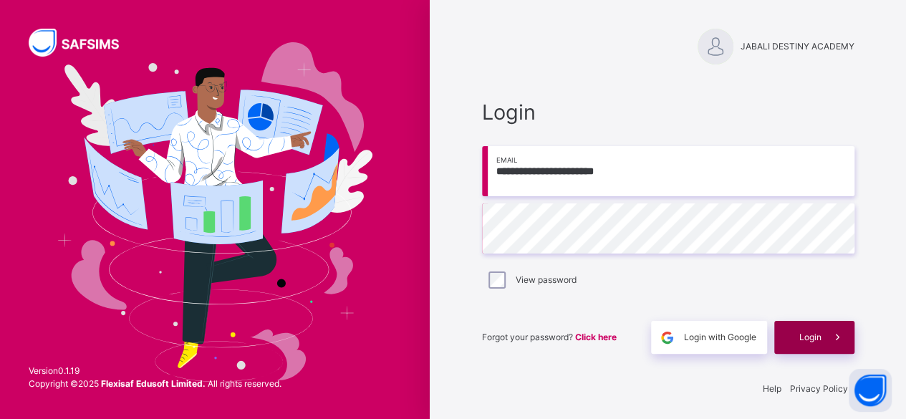
click at [834, 345] on span at bounding box center [838, 337] width 33 height 33
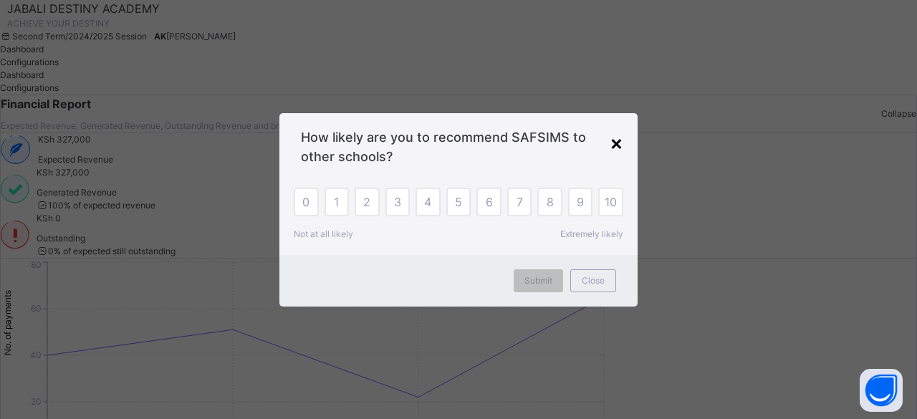
click at [615, 141] on div "×" at bounding box center [617, 143] width 14 height 30
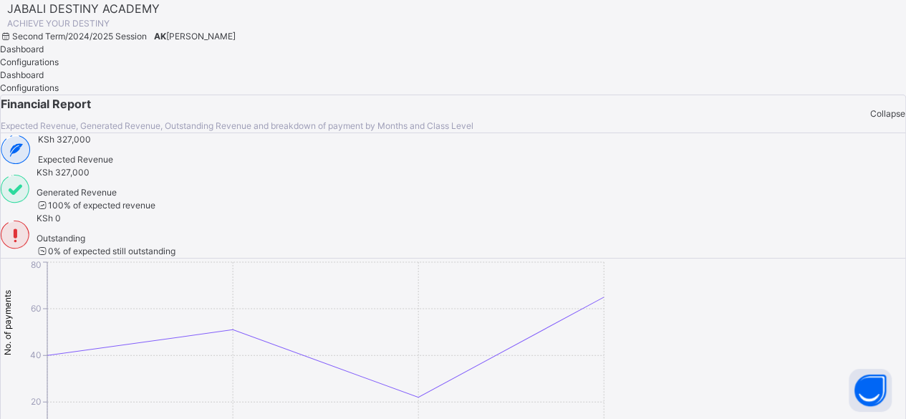
click at [59, 67] on span "Configurations" at bounding box center [29, 62] width 59 height 11
click at [0, 15] on div at bounding box center [0, 15] width 0 height 0
click at [17, 43] on div "JABALI DESTINY ACADEMY ACHIEVE YOUR DESTINY Second Term / 2024/2025 Session AK …" at bounding box center [453, 21] width 906 height 43
click at [236, 31] on span "[PERSON_NAME]" at bounding box center [200, 36] width 69 height 11
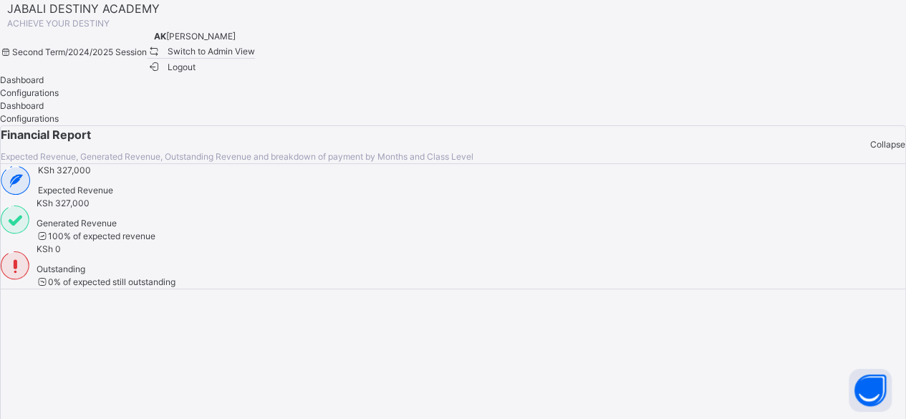
click at [256, 59] on span "Switch to Admin View" at bounding box center [201, 51] width 109 height 15
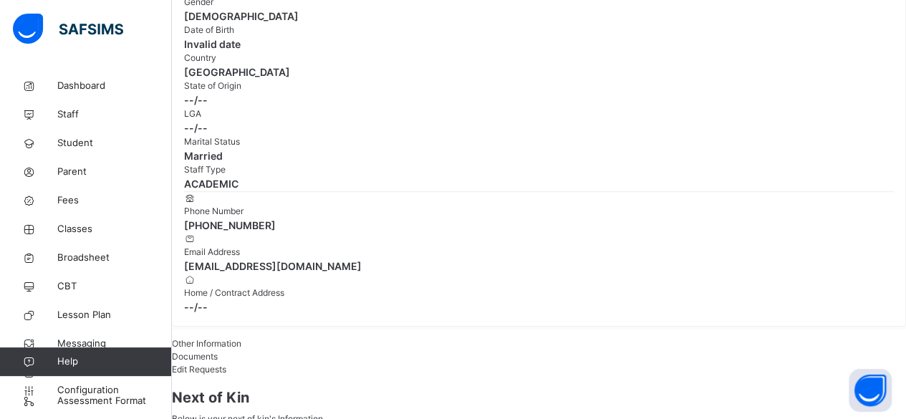
scroll to position [360, 0]
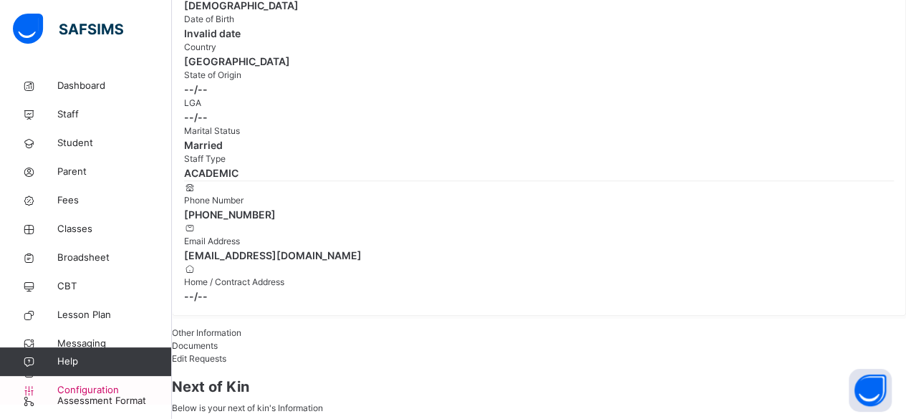
click at [90, 392] on span "Configuration" at bounding box center [114, 390] width 114 height 14
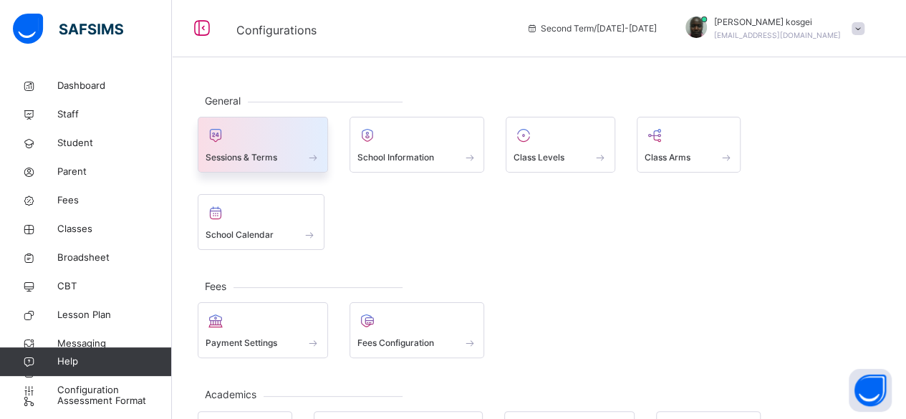
click at [246, 142] on div at bounding box center [263, 135] width 115 height 21
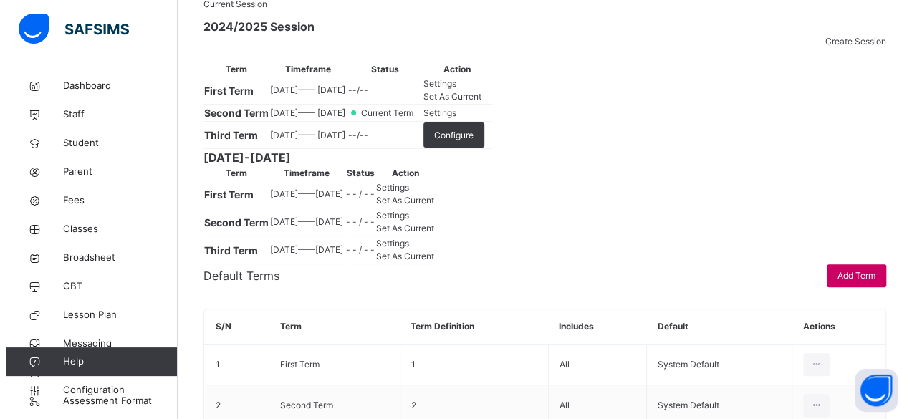
scroll to position [177, 0]
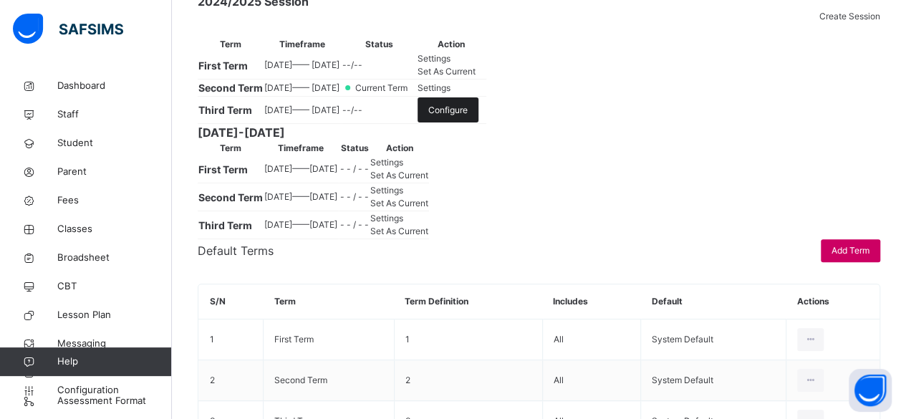
click at [468, 117] on span "Configure" at bounding box center [447, 110] width 39 height 13
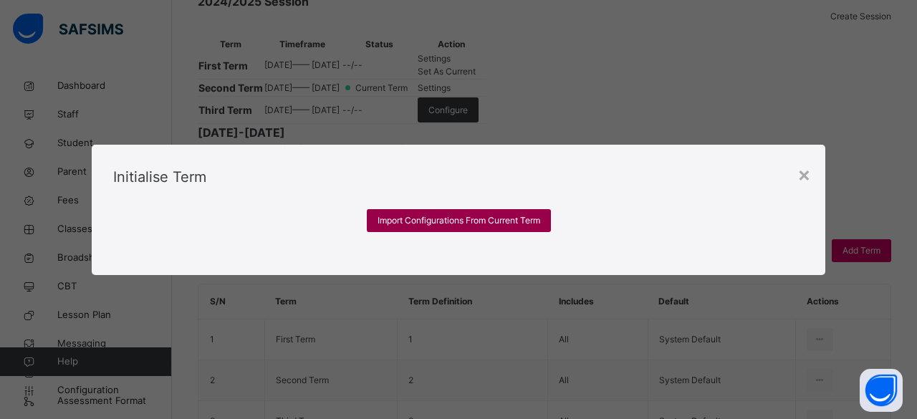
click at [469, 227] on span "Import Configurations From Current Term" at bounding box center [459, 220] width 163 height 13
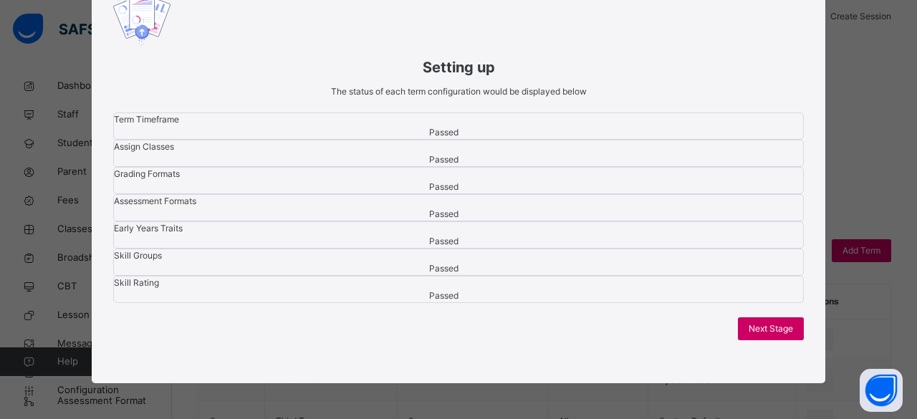
scroll to position [405, 0]
click at [773, 325] on span "Next Stage" at bounding box center [771, 328] width 44 height 13
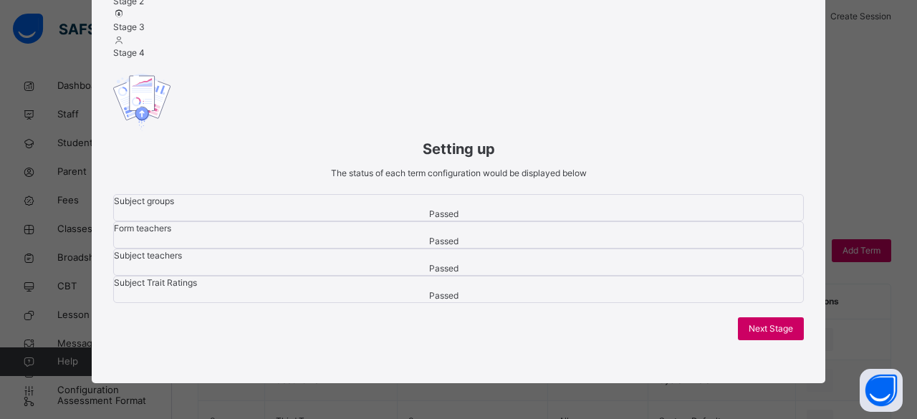
scroll to position [241, 0]
click at [774, 322] on span "Next Stage" at bounding box center [771, 328] width 44 height 13
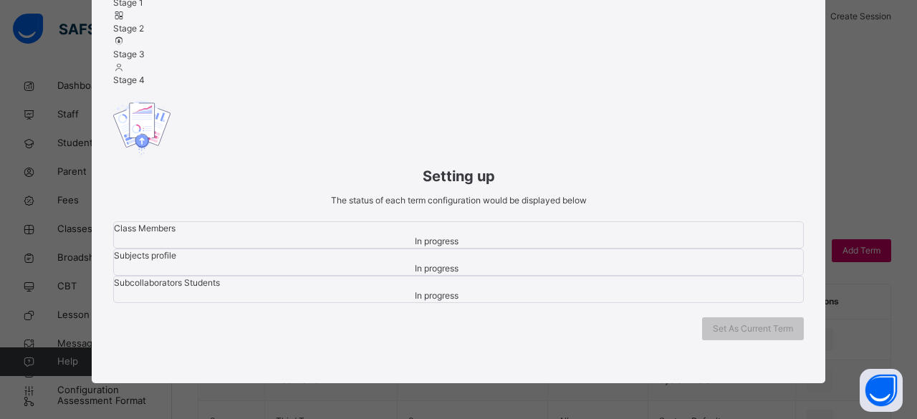
scroll to position [180, 0]
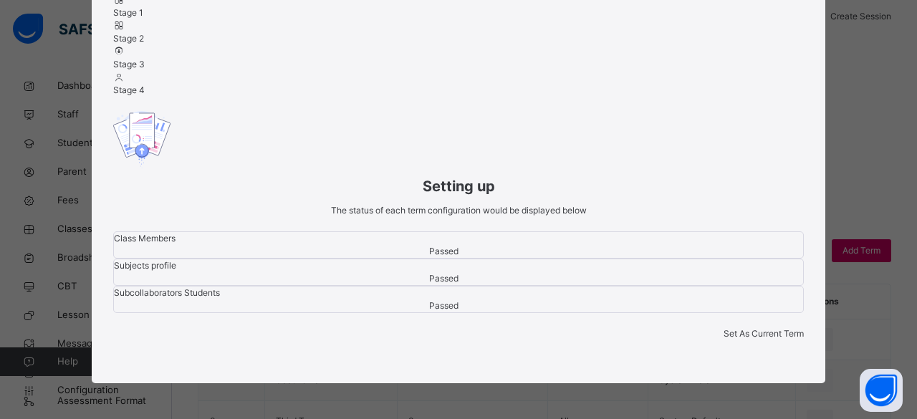
click at [774, 328] on span "Set As Current Term" at bounding box center [764, 333] width 80 height 11
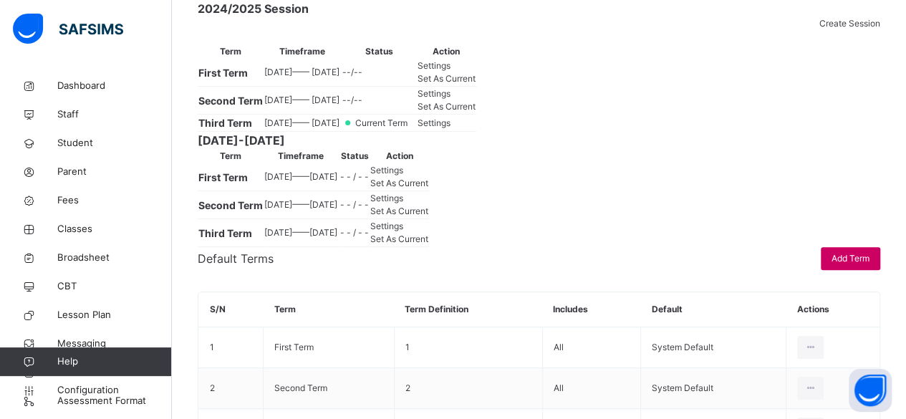
scroll to position [171, 0]
click at [85, 91] on span "Dashboard" at bounding box center [114, 86] width 115 height 14
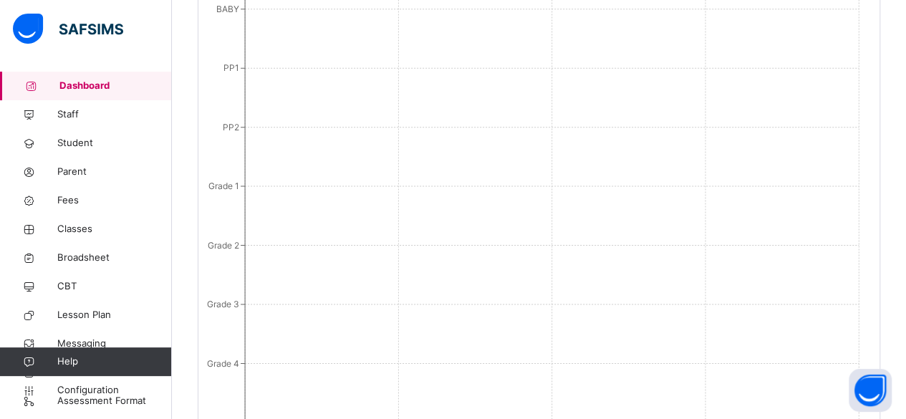
scroll to position [1348, 0]
click at [84, 385] on span "Configuration" at bounding box center [114, 390] width 114 height 14
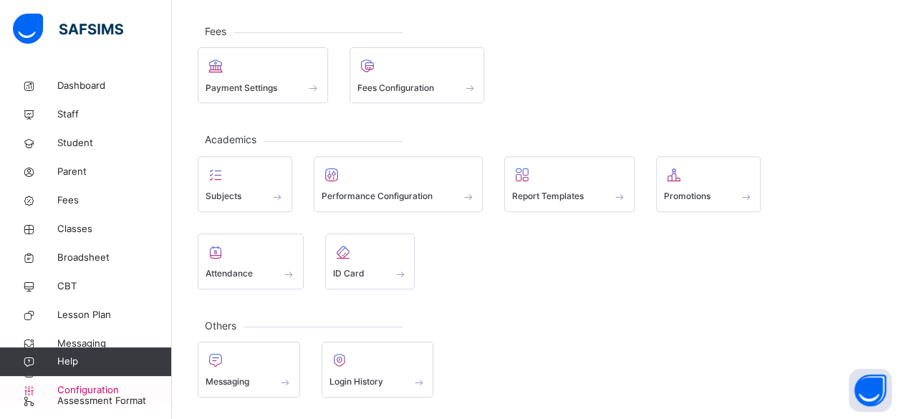
scroll to position [173, 0]
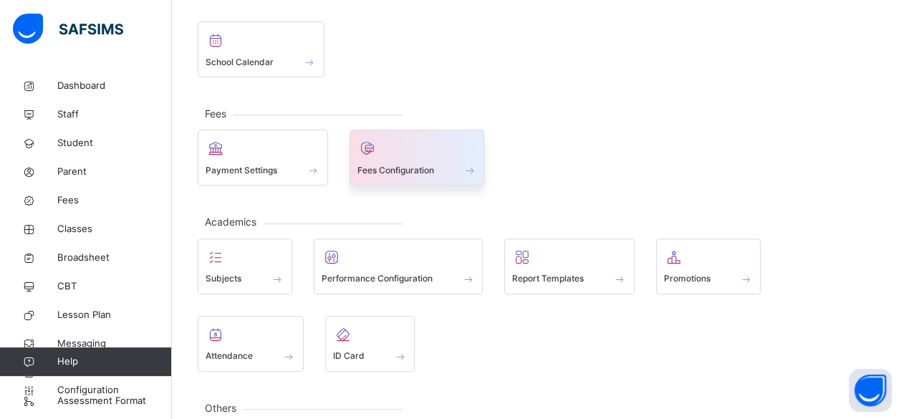
click at [443, 163] on div "Fees Configuration" at bounding box center [417, 170] width 120 height 15
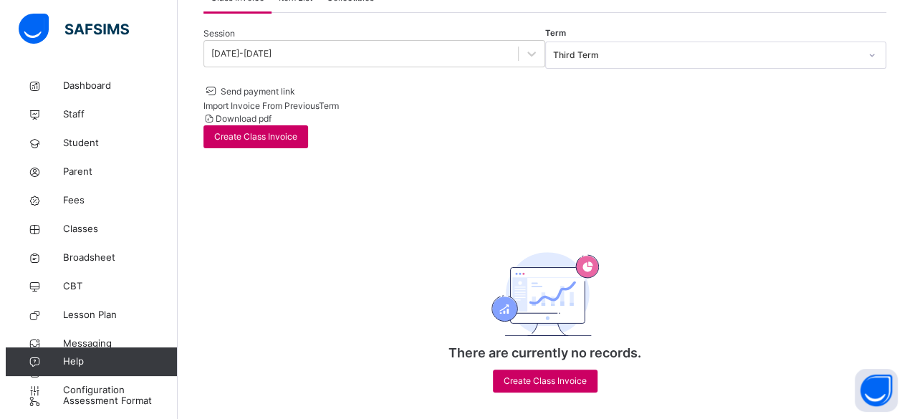
scroll to position [130, 0]
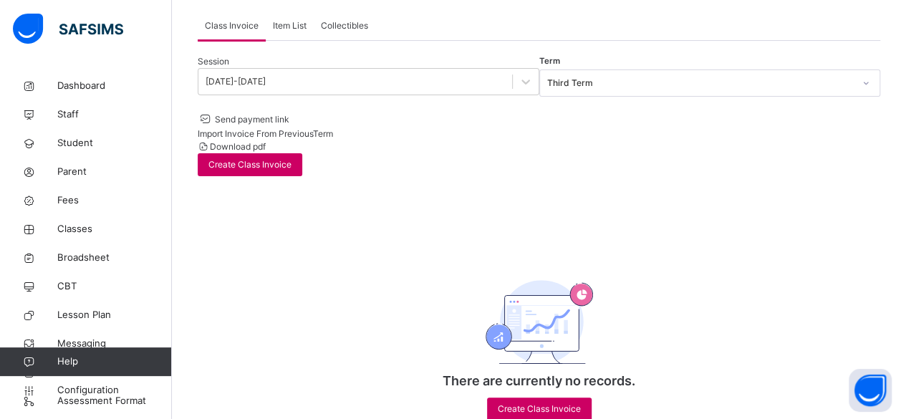
click at [575, 128] on div "Import Invoice From Previous Term" at bounding box center [539, 134] width 683 height 13
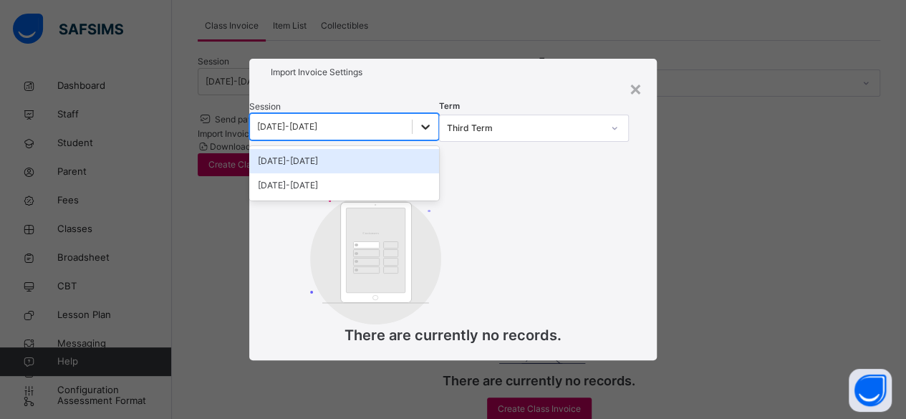
click at [433, 133] on icon at bounding box center [425, 127] width 14 height 14
click at [430, 155] on div "[DATE]-[DATE]" at bounding box center [344, 161] width 190 height 24
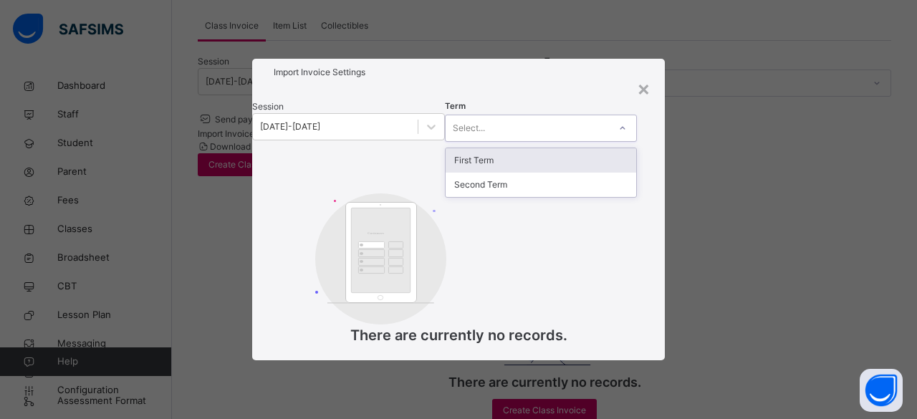
click at [635, 135] on div at bounding box center [622, 128] width 24 height 23
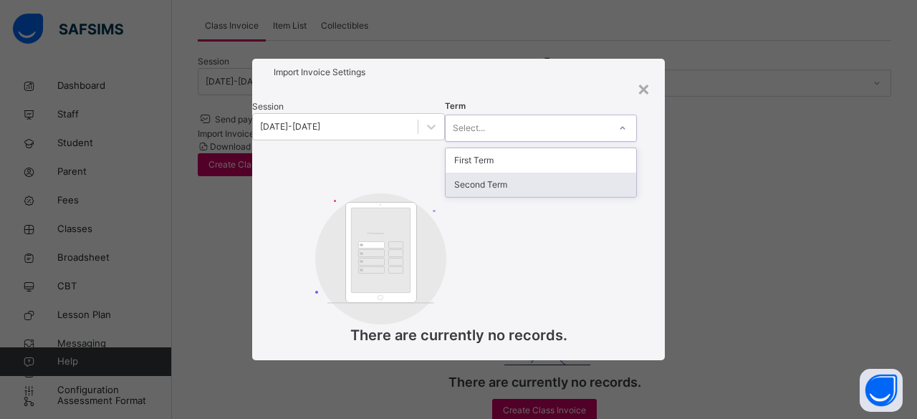
click at [605, 179] on div "Second Term" at bounding box center [541, 185] width 191 height 24
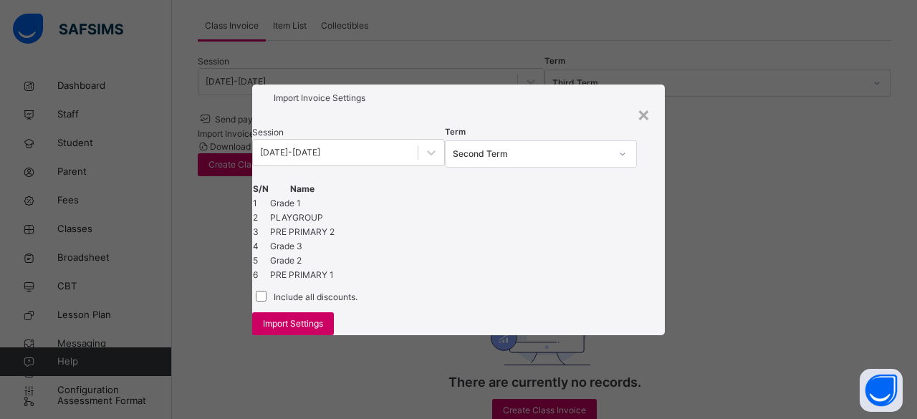
click at [335, 196] on td "Grade 1" at bounding box center [302, 203] width 66 height 14
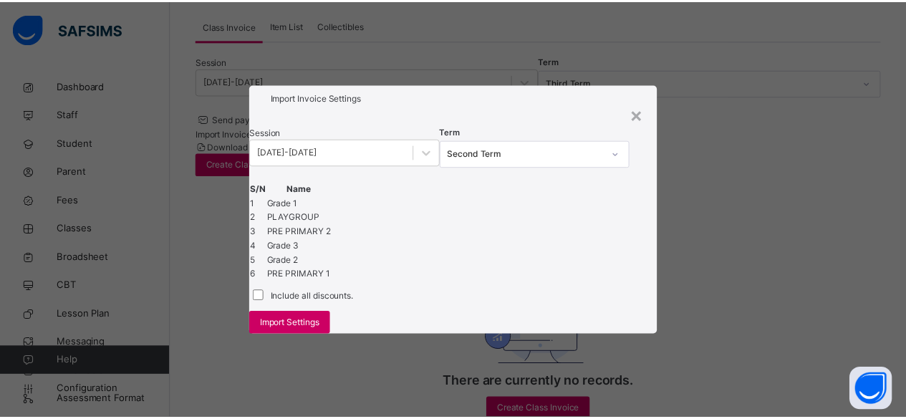
scroll to position [112, 0]
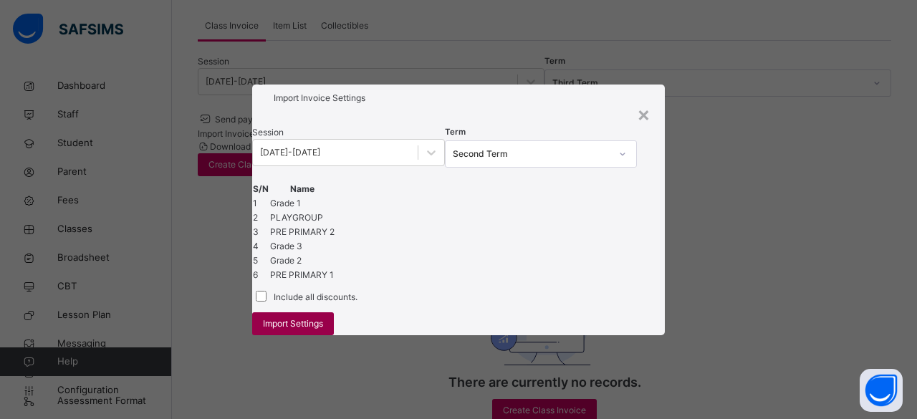
click at [334, 335] on div "Import Settings" at bounding box center [293, 323] width 82 height 23
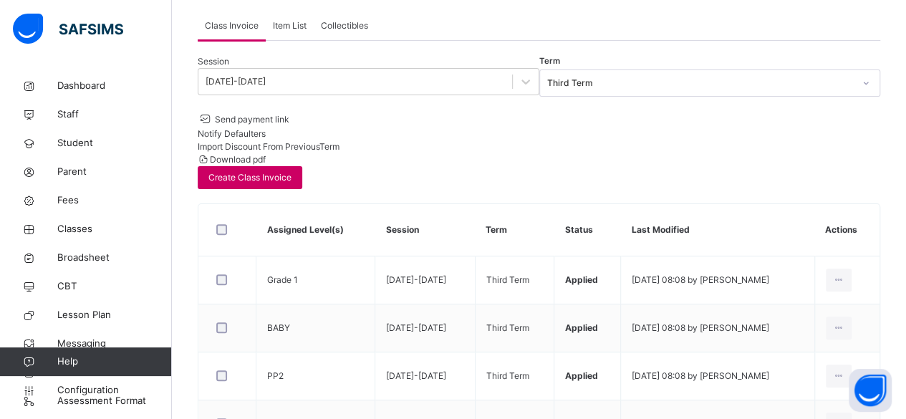
scroll to position [239, 0]
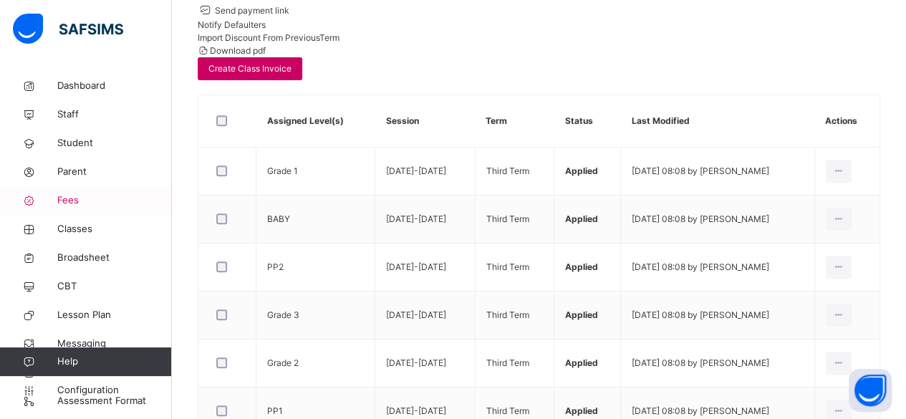
click at [82, 197] on span "Fees" at bounding box center [114, 200] width 115 height 14
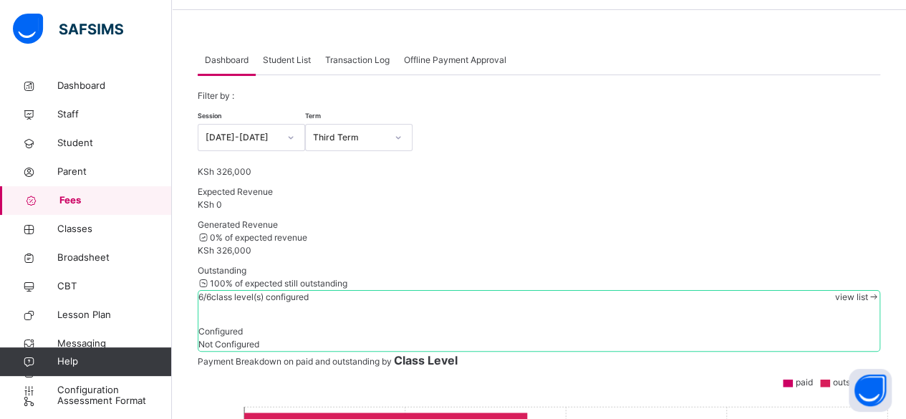
scroll to position [6, 0]
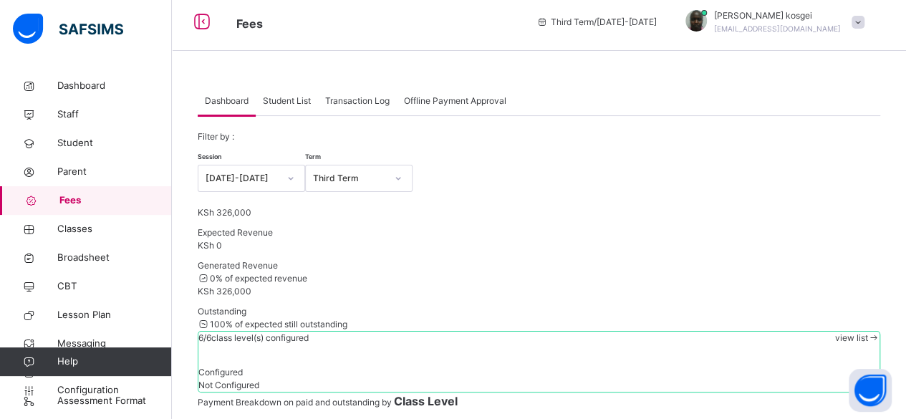
click at [297, 102] on span "Student List" at bounding box center [287, 101] width 48 height 13
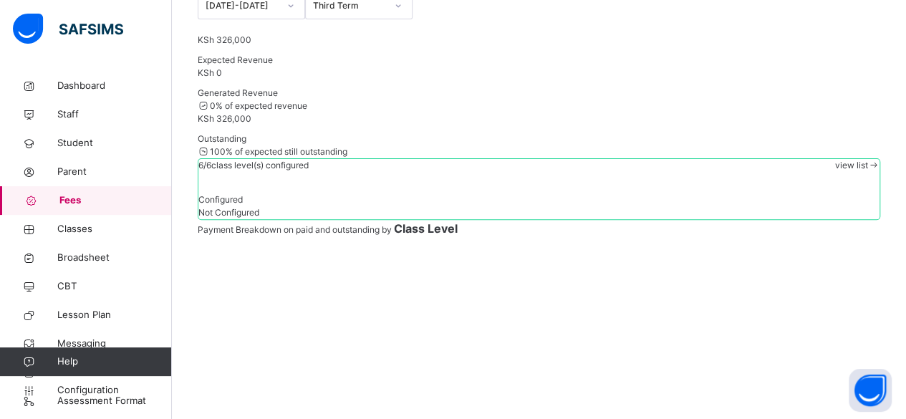
scroll to position [181, 0]
click at [91, 389] on span "Configuration" at bounding box center [114, 390] width 114 height 14
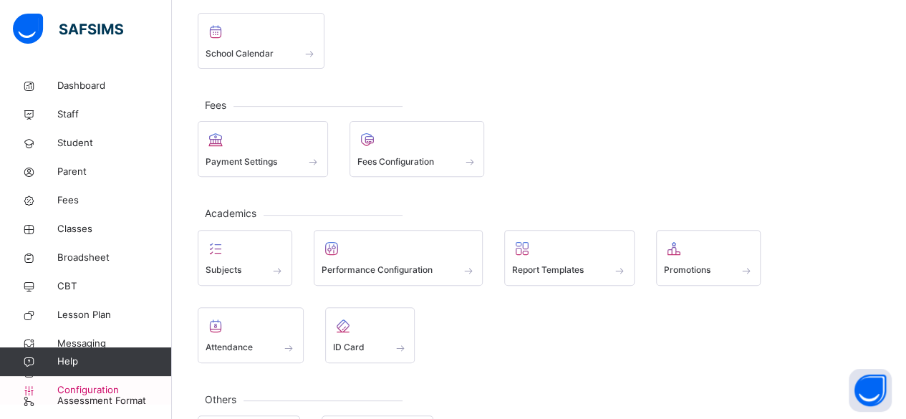
scroll to position [173, 0]
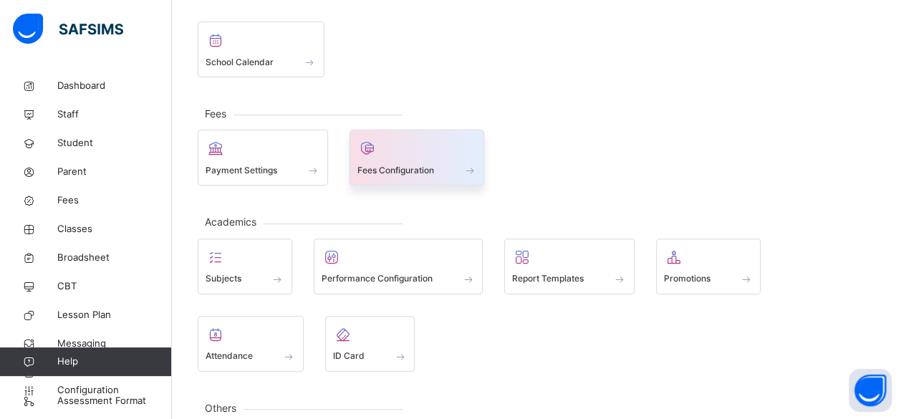
click at [469, 164] on span at bounding box center [470, 170] width 14 height 12
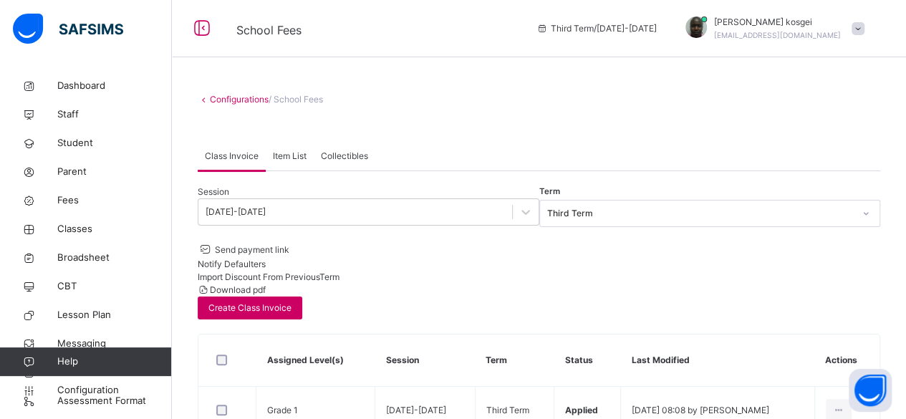
click at [299, 148] on div "Item List" at bounding box center [290, 156] width 48 height 29
type input "**********"
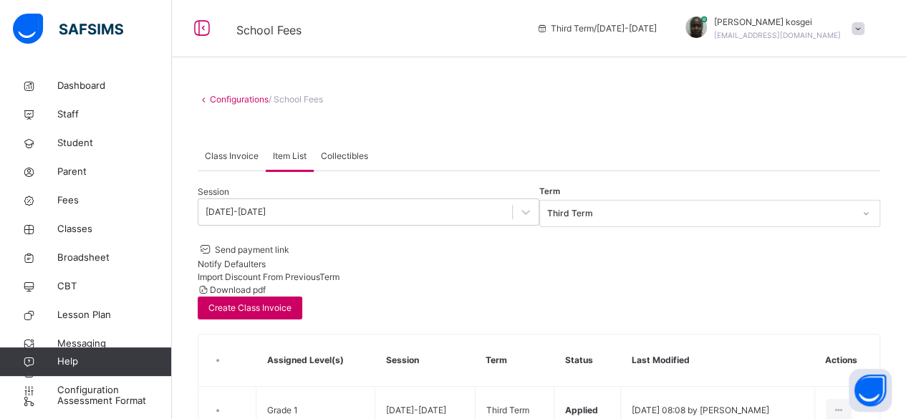
type textarea "**********"
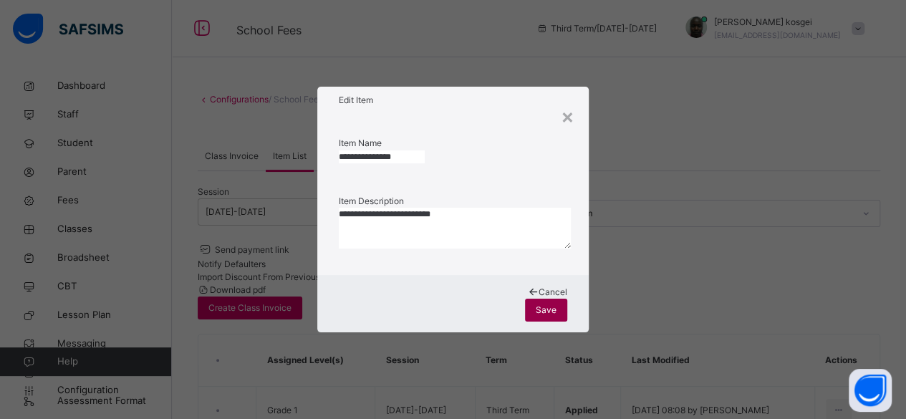
click at [557, 304] on span "Save" at bounding box center [546, 310] width 21 height 13
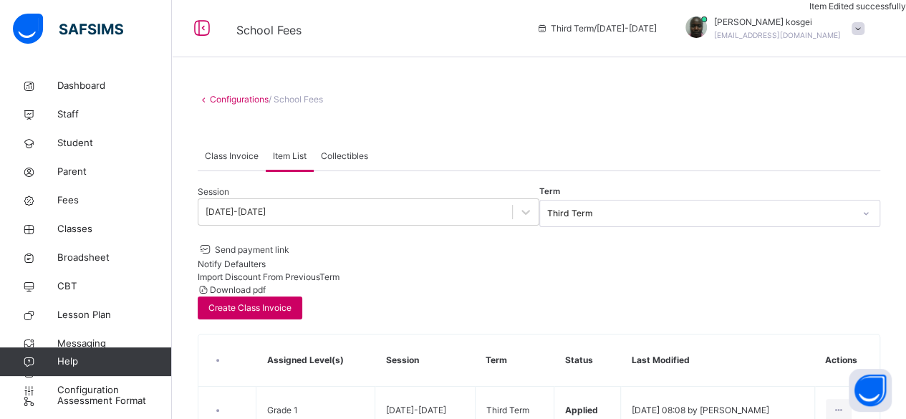
scroll to position [27, 0]
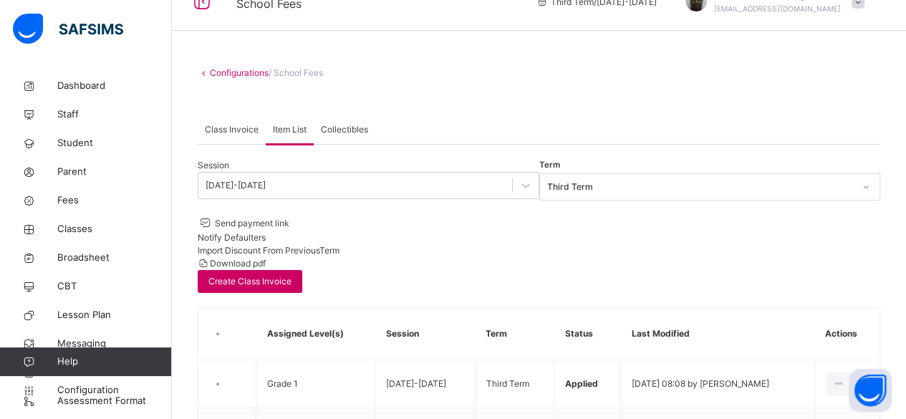
click at [369, 129] on div "Collectibles" at bounding box center [345, 129] width 62 height 29
click at [78, 201] on span "Fees" at bounding box center [114, 200] width 115 height 14
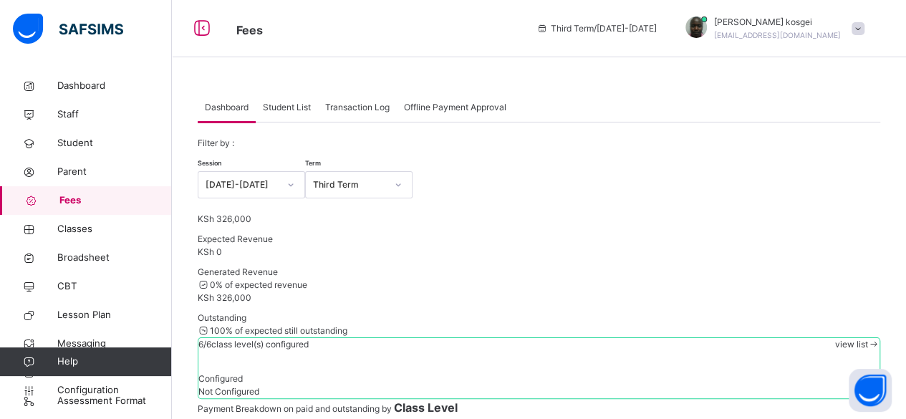
click at [287, 112] on span "Student List" at bounding box center [287, 107] width 48 height 13
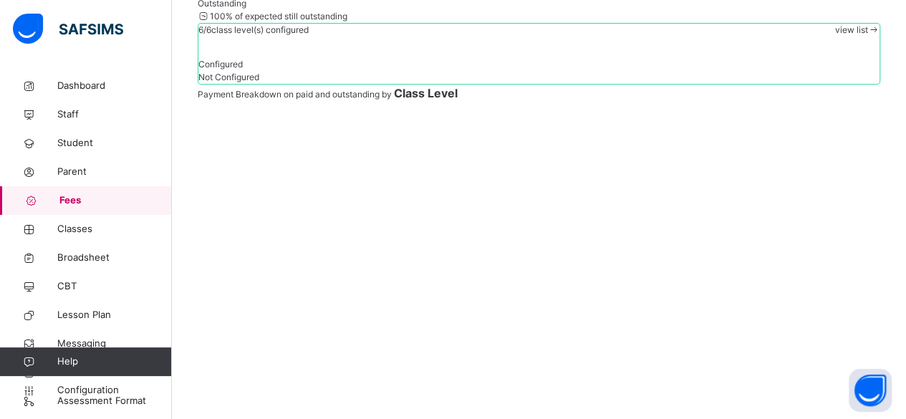
scroll to position [330, 0]
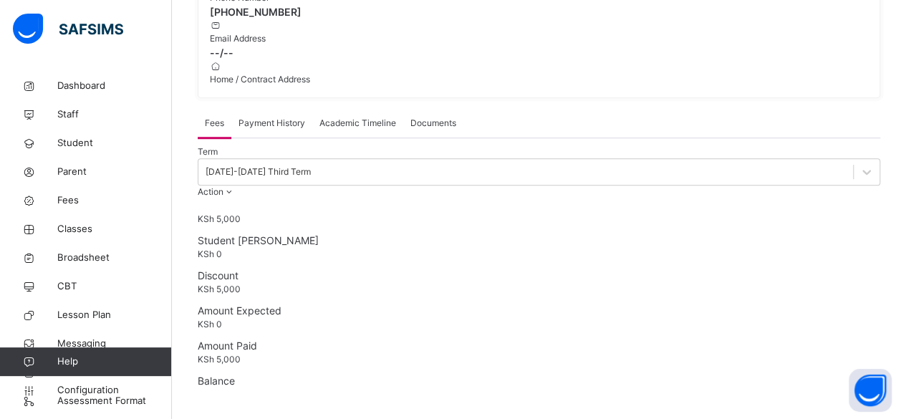
scroll to position [512, 0]
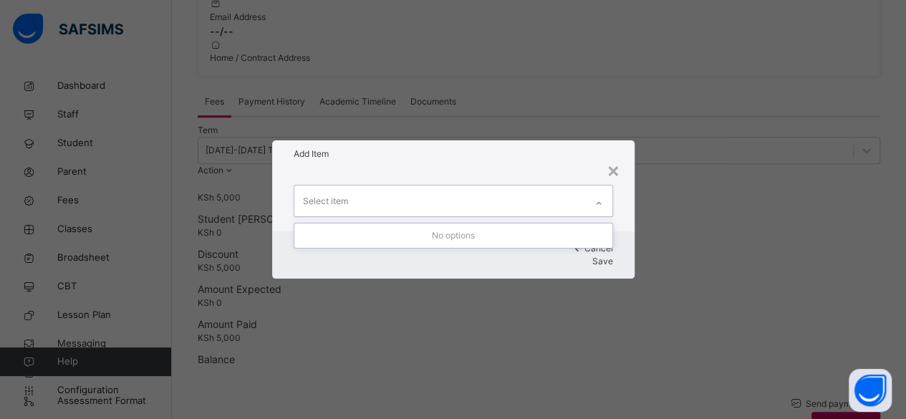
click at [602, 197] on icon at bounding box center [599, 203] width 9 height 14
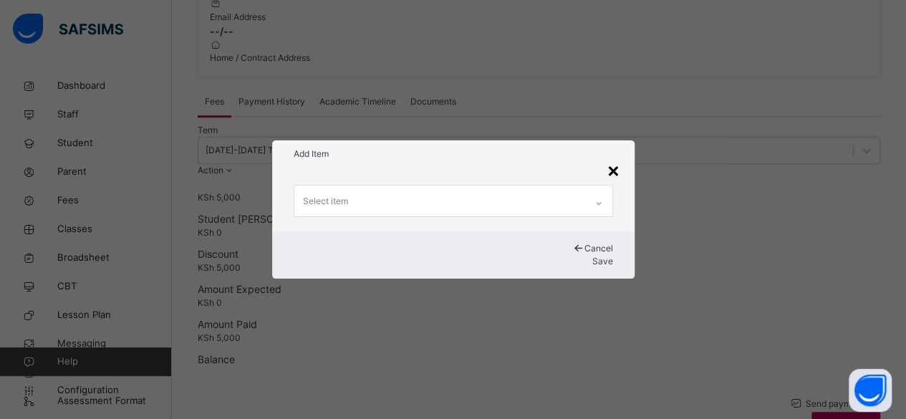
click at [615, 174] on div "×" at bounding box center [614, 170] width 14 height 30
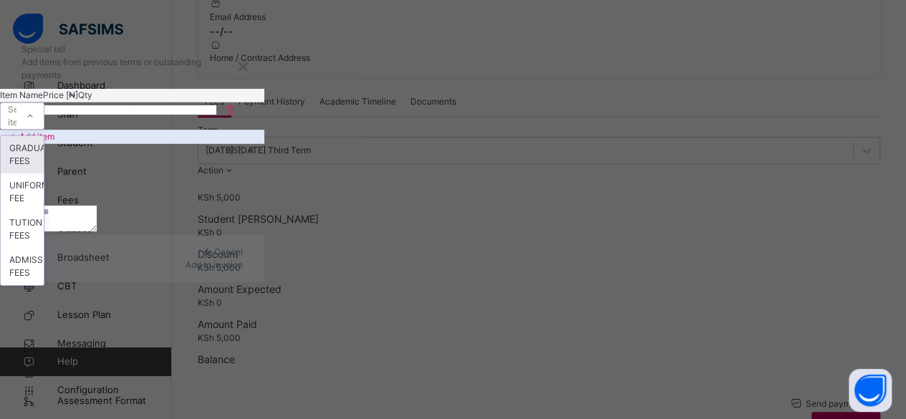
click at [16, 128] on div "Select item" at bounding box center [9, 116] width 16 height 22
click at [44, 165] on div "GRADUATION FEES" at bounding box center [22, 154] width 43 height 37
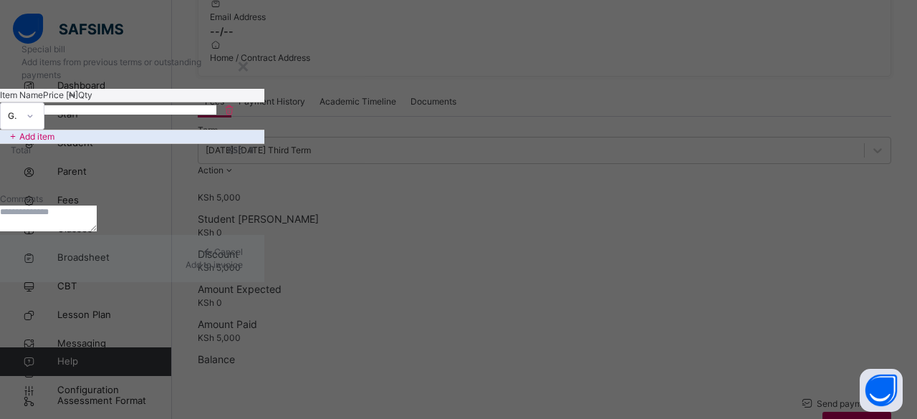
click at [130, 115] on input "number" at bounding box center [87, 109] width 86 height 9
type input "****"
click at [97, 231] on textarea at bounding box center [48, 219] width 97 height 26
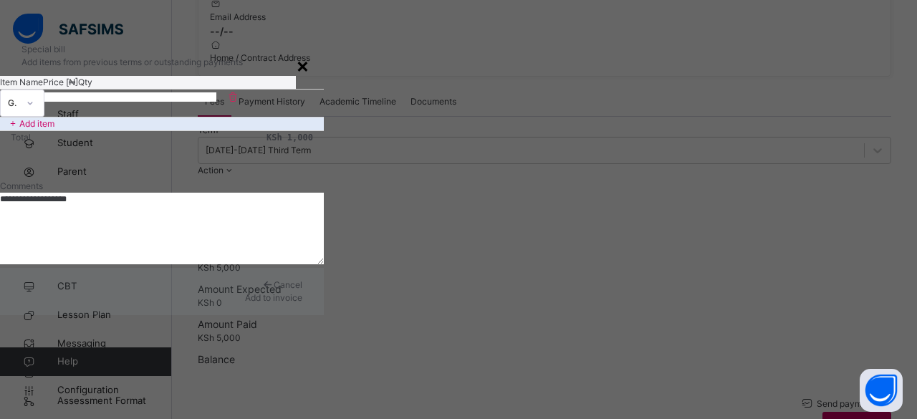
type textarea "**********"
click at [309, 80] on div "×" at bounding box center [303, 65] width 14 height 30
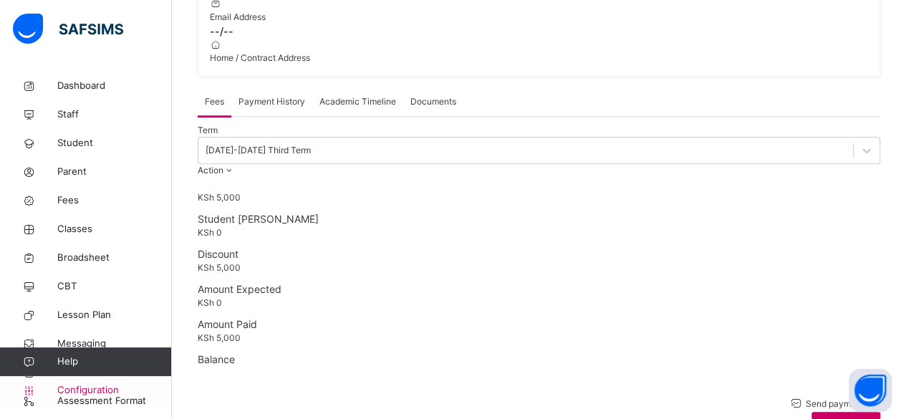
click at [89, 384] on span "Configuration" at bounding box center [114, 390] width 114 height 14
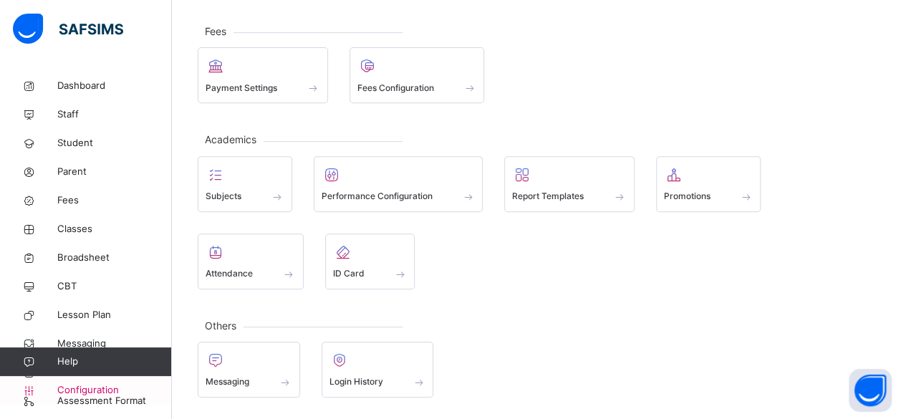
scroll to position [173, 0]
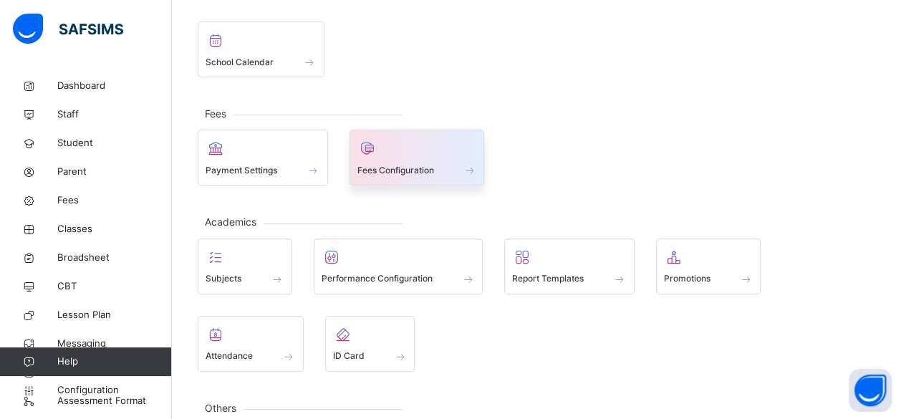
drag, startPoint x: 487, startPoint y: 95, endPoint x: 473, endPoint y: 95, distance: 14.3
click at [473, 130] on div "Payment Settings Fees Configuration" at bounding box center [539, 158] width 683 height 56
click at [473, 164] on span at bounding box center [470, 170] width 14 height 12
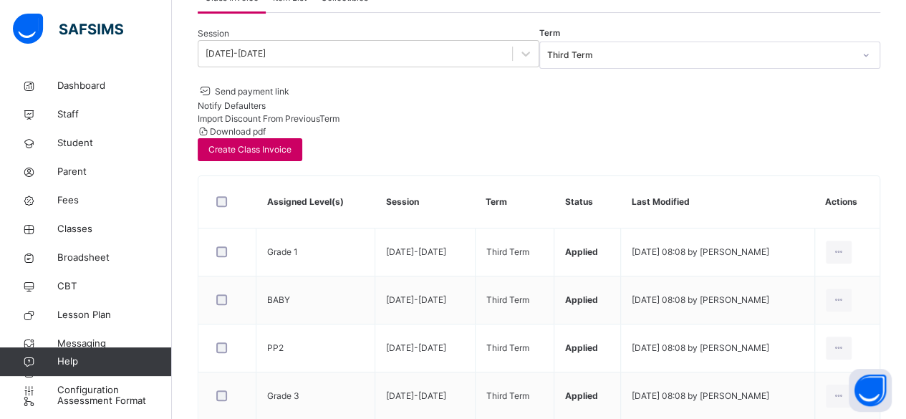
scroll to position [239, 0]
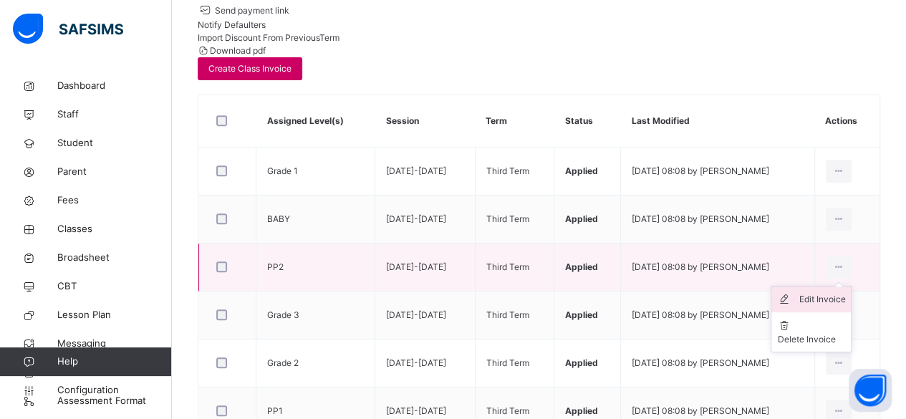
click at [822, 292] on div "Edit Invoice" at bounding box center [822, 299] width 47 height 14
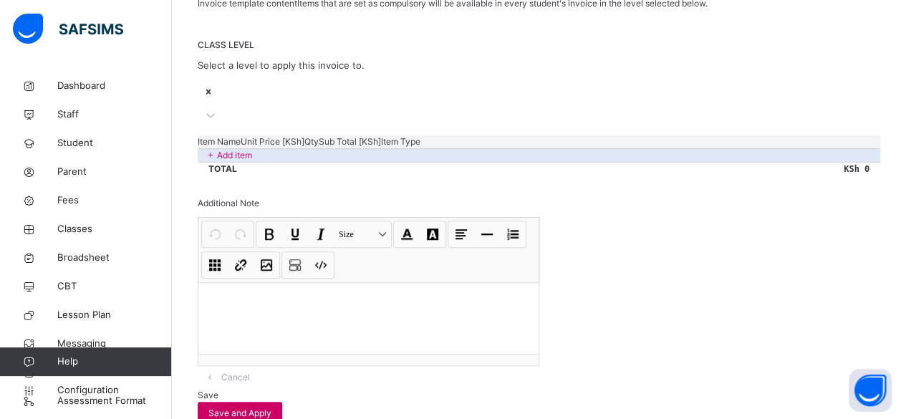
scroll to position [335, 0]
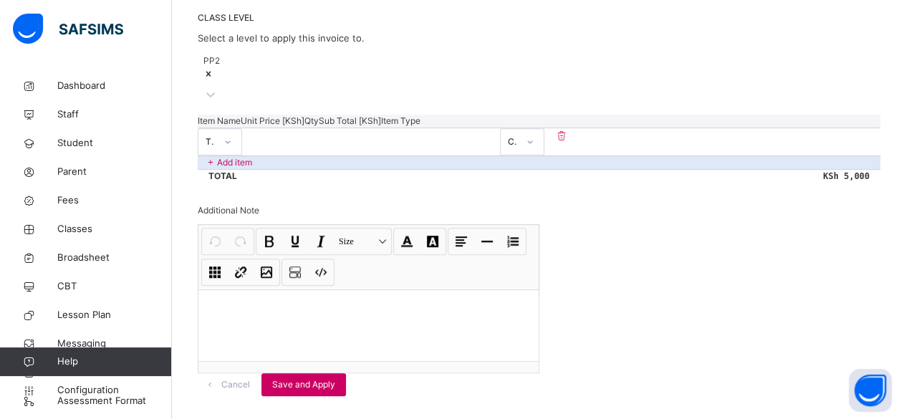
click at [212, 156] on icon at bounding box center [211, 162] width 12 height 13
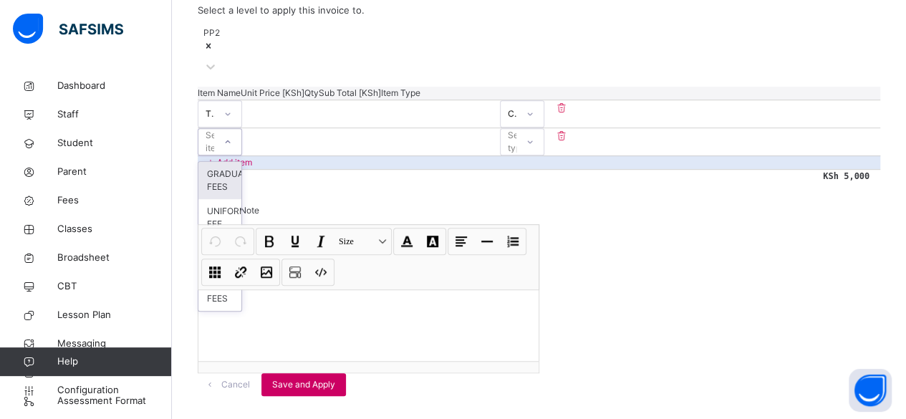
click at [232, 135] on icon at bounding box center [228, 142] width 9 height 14
click at [241, 162] on div "GRADUATION FEES" at bounding box center [219, 180] width 43 height 37
click at [328, 131] on input "number" at bounding box center [285, 135] width 86 height 9
type input "*"
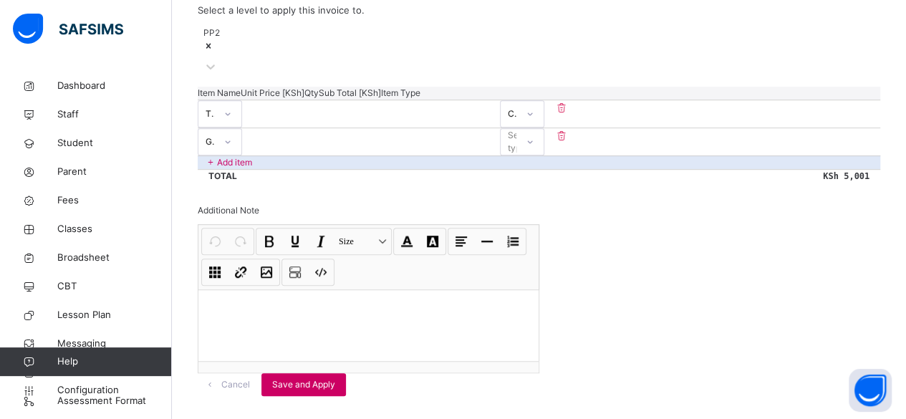
type input "**"
type input "***"
type input "****"
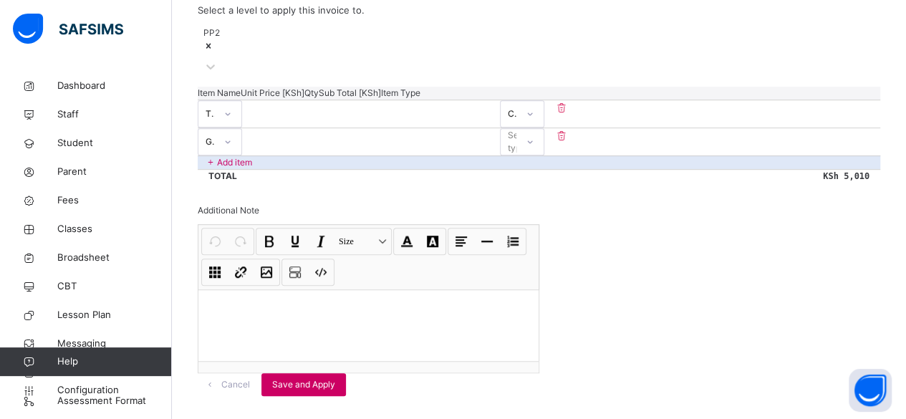
type input "****"
click at [534, 135] on icon at bounding box center [530, 142] width 9 height 14
click at [544, 162] on div "Compulsory" at bounding box center [522, 174] width 43 height 24
click at [481, 301] on p at bounding box center [368, 308] width 317 height 14
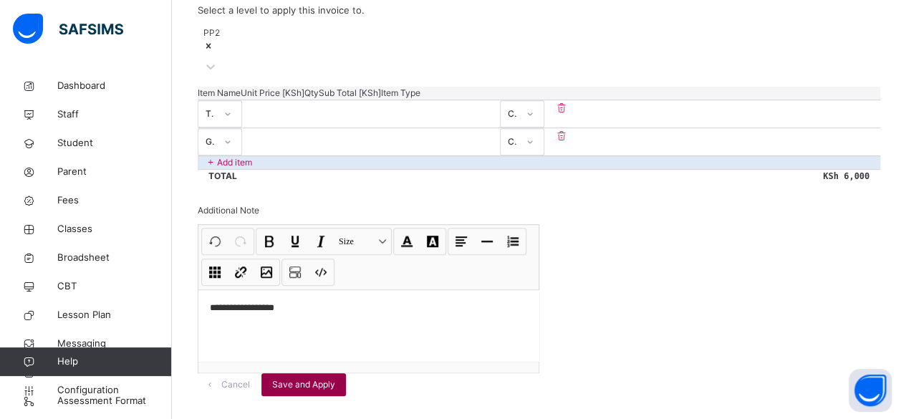
click at [335, 378] on span "Save and Apply" at bounding box center [303, 384] width 63 height 13
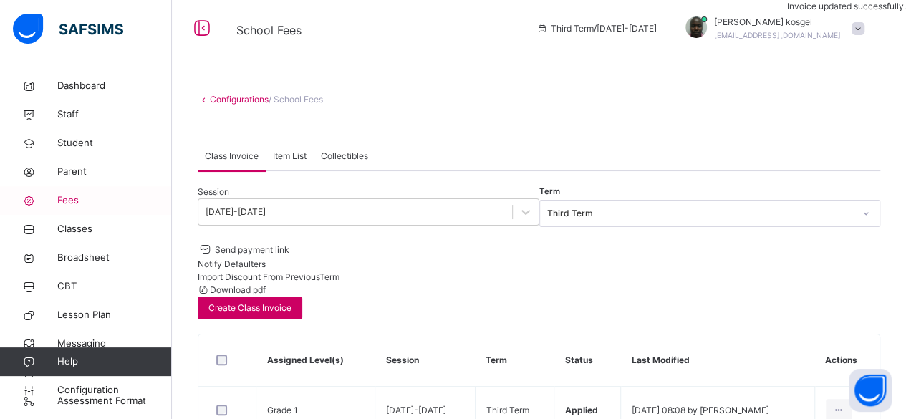
click at [69, 193] on link "Fees" at bounding box center [86, 200] width 172 height 29
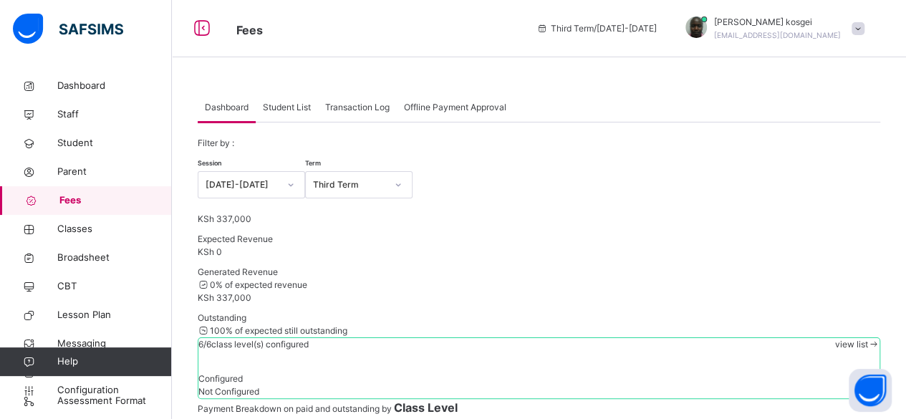
click at [295, 110] on span "Student List" at bounding box center [287, 107] width 48 height 13
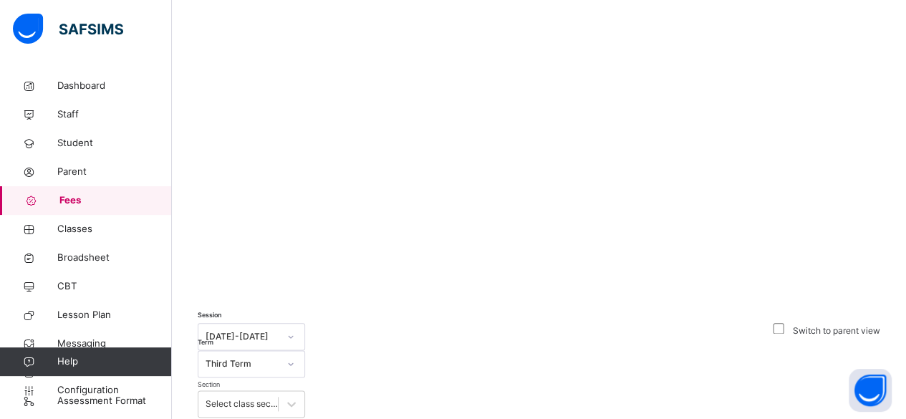
scroll to position [691, 0]
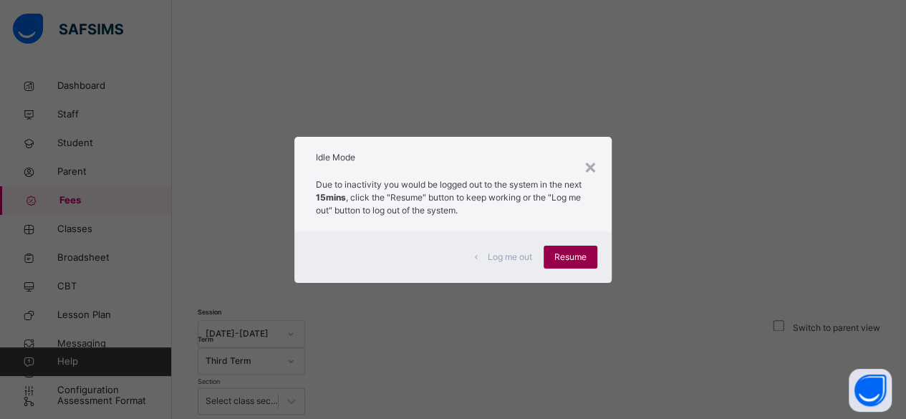
click at [570, 261] on span "Resume" at bounding box center [570, 257] width 32 height 13
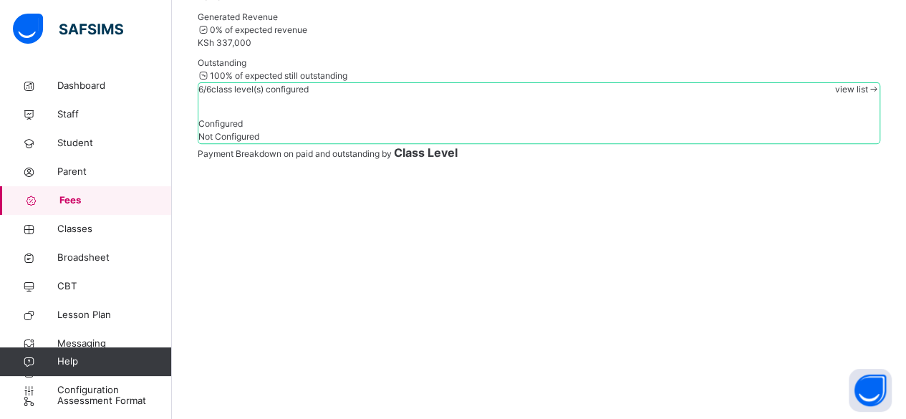
scroll to position [258, 0]
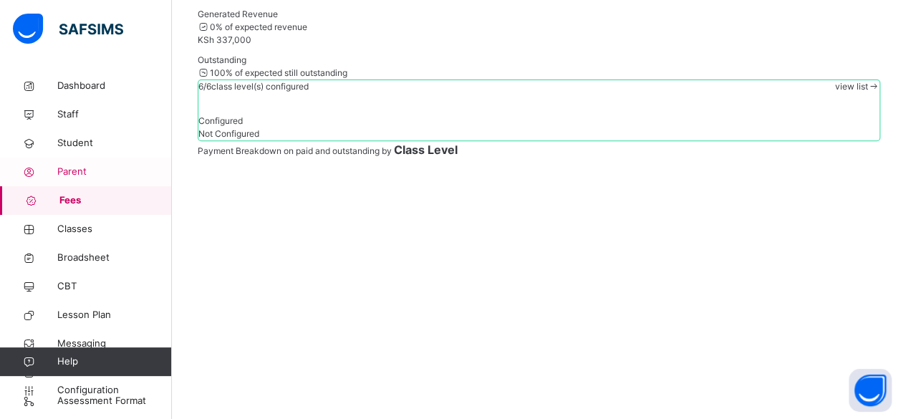
click at [78, 165] on span "Parent" at bounding box center [114, 172] width 115 height 14
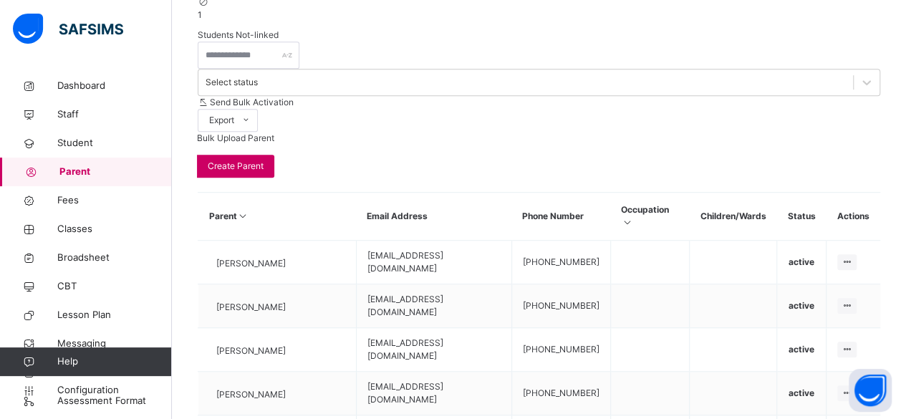
scroll to position [397, 0]
